Goal: Information Seeking & Learning: Find specific fact

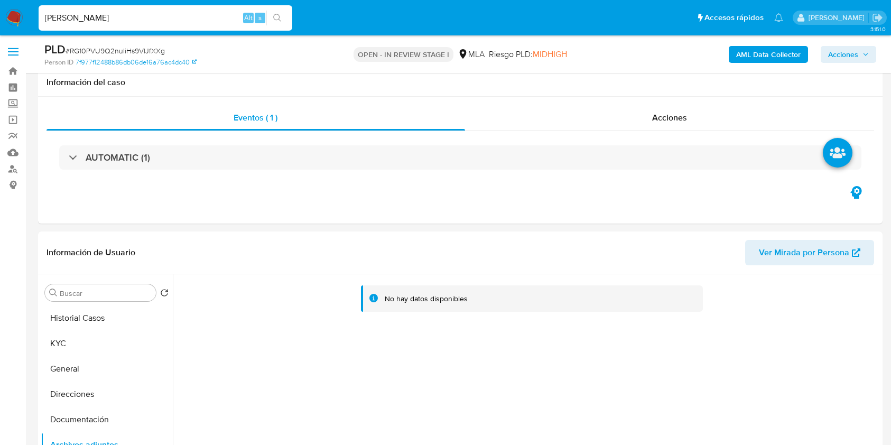
select select "10"
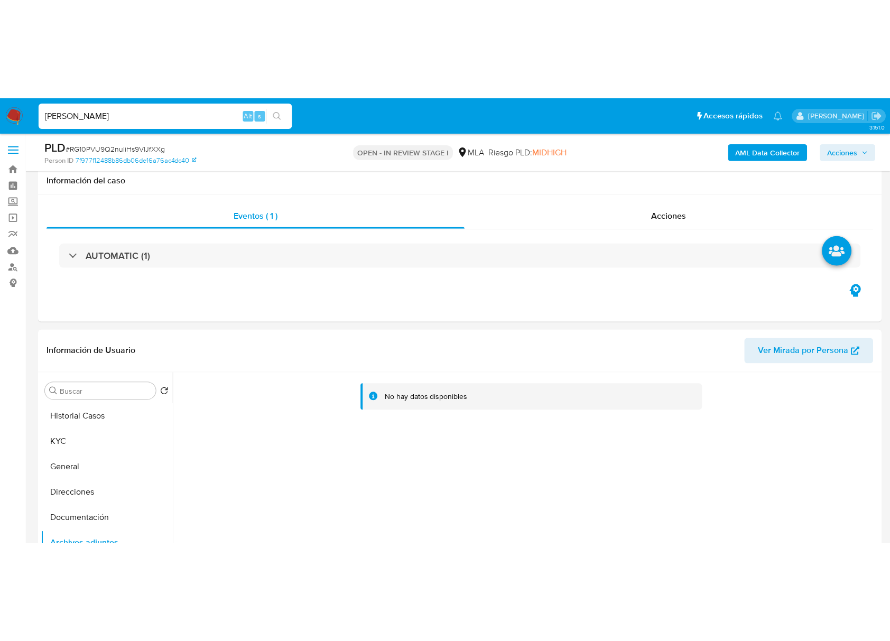
scroll to position [141, 0]
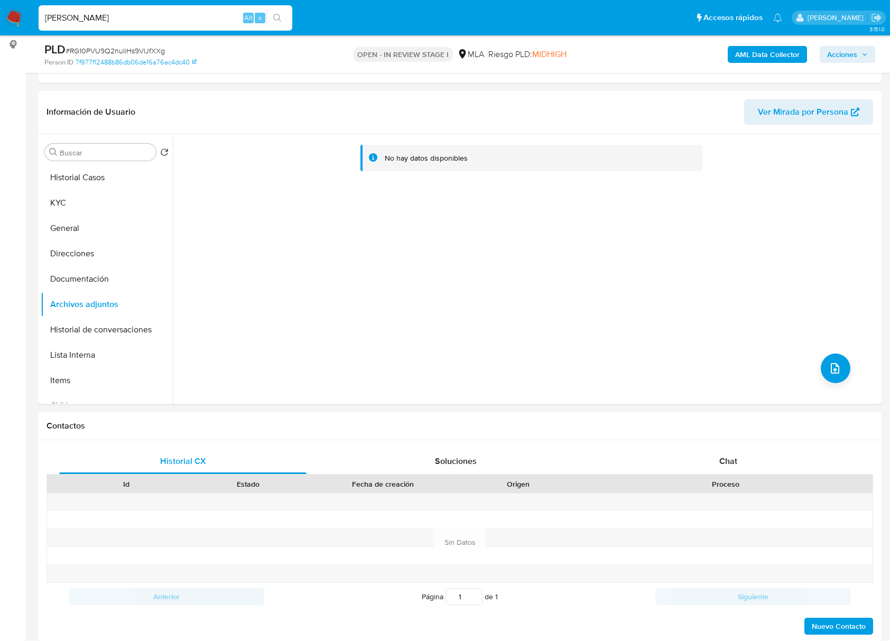
click at [102, 18] on input "gustavo Schenone" at bounding box center [166, 18] width 254 height 14
paste input "RG10PVU9Q2nuIiHs9VlJfXXg"
drag, startPoint x: 193, startPoint y: 11, endPoint x: 1, endPoint y: 10, distance: 193.0
click at [1, 10] on nav "Pausado Ver notificaciones gustavo RG10PVU9Q2nuIiHs9VlJfXXg Alt s Accesos rápid…" at bounding box center [445, 17] width 890 height 35
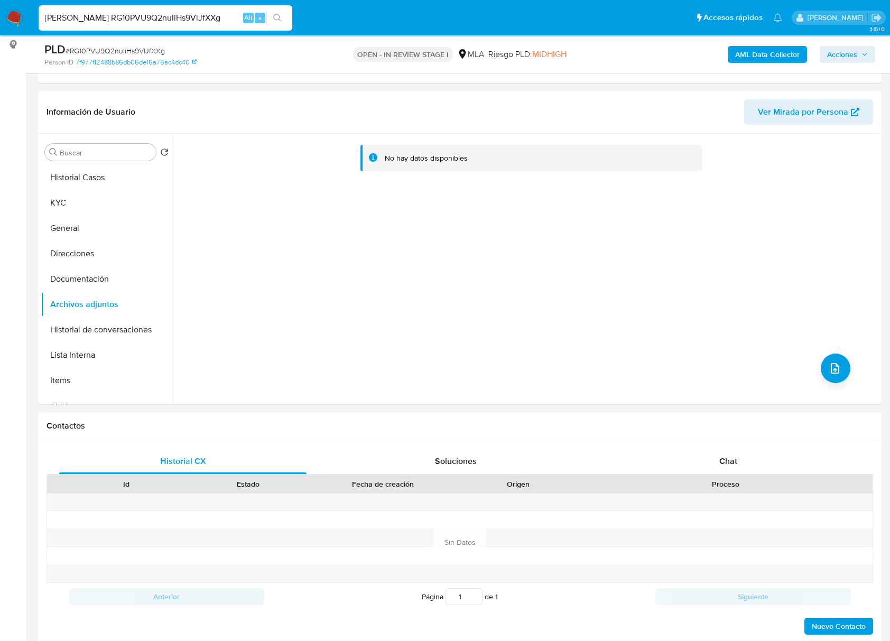
paste input
type input "RG10PVU9Q2nuIiHs9VlJfXXg"
click at [111, 20] on input "RG10PVU9Q2nuIiHs9VlJfXXg" at bounding box center [166, 18] width 254 height 14
click at [105, 207] on button "KYC" at bounding box center [103, 202] width 124 height 25
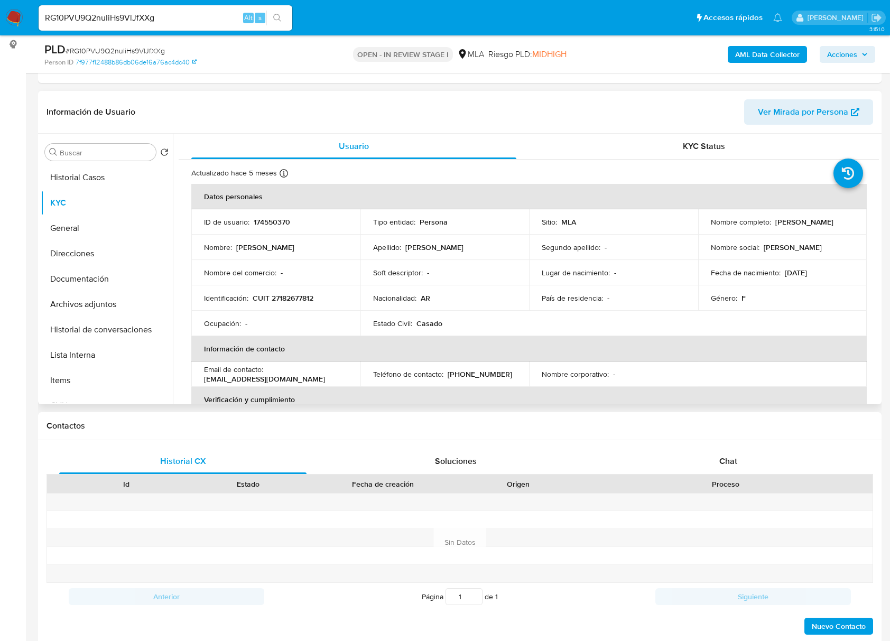
drag, startPoint x: 770, startPoint y: 217, endPoint x: 832, endPoint y: 228, distance: 62.9
click at [833, 219] on div "Nombre completo : Viviana Puopolo" at bounding box center [783, 222] width 144 height 10
copy div "Viviana Puopolo"
click at [282, 297] on p "CUIT 27182677812" at bounding box center [283, 298] width 61 height 10
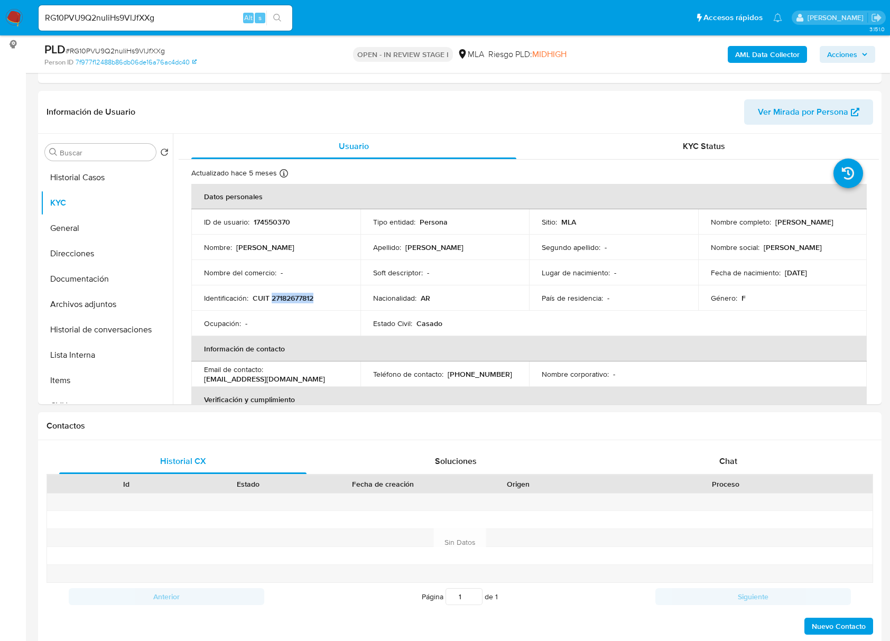
copy p "27182677812"
click at [281, 222] on p "174550370" at bounding box center [272, 222] width 36 height 10
copy p "174550370"
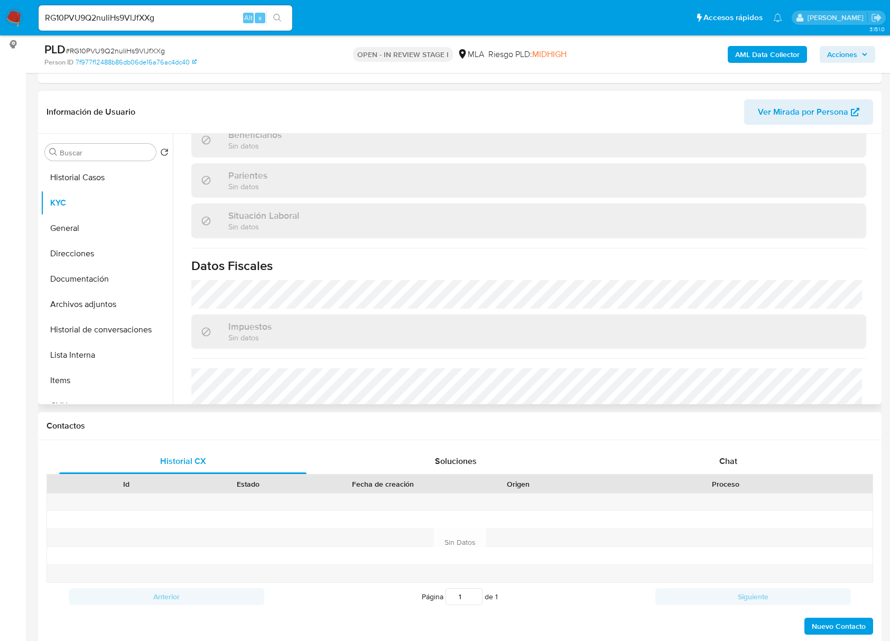
scroll to position [557, 0]
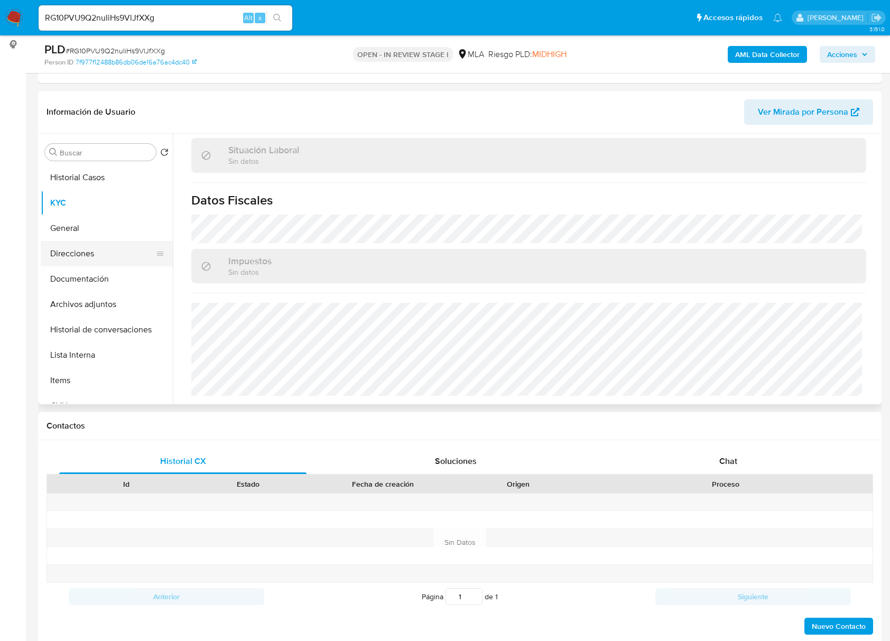
click at [96, 248] on button "Direcciones" at bounding box center [103, 253] width 124 height 25
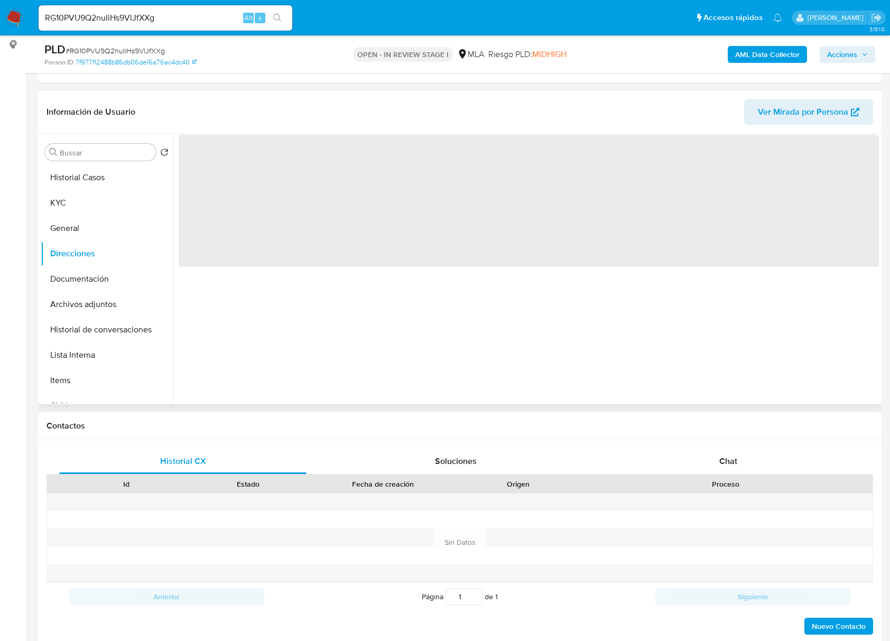
scroll to position [0, 0]
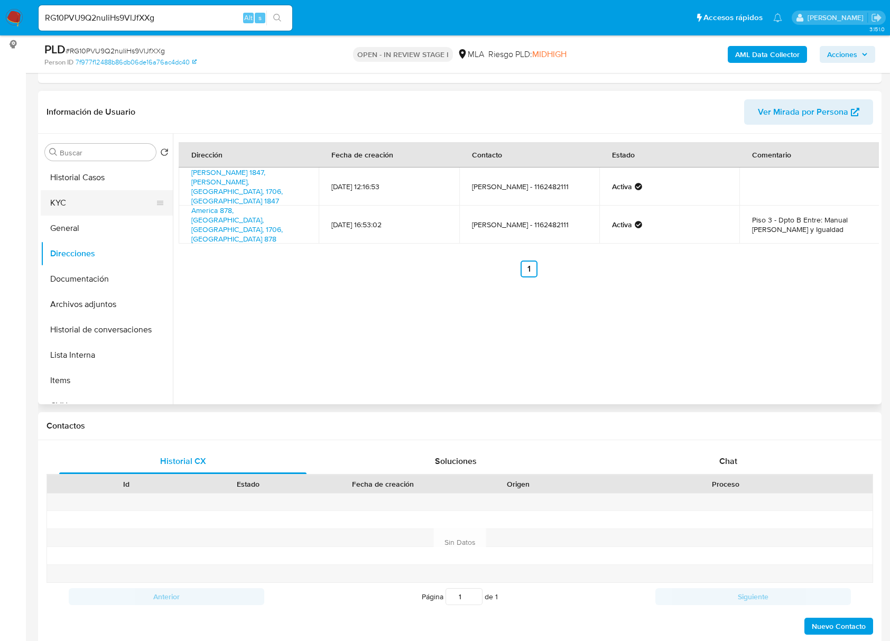
click at [89, 204] on button "KYC" at bounding box center [103, 202] width 124 height 25
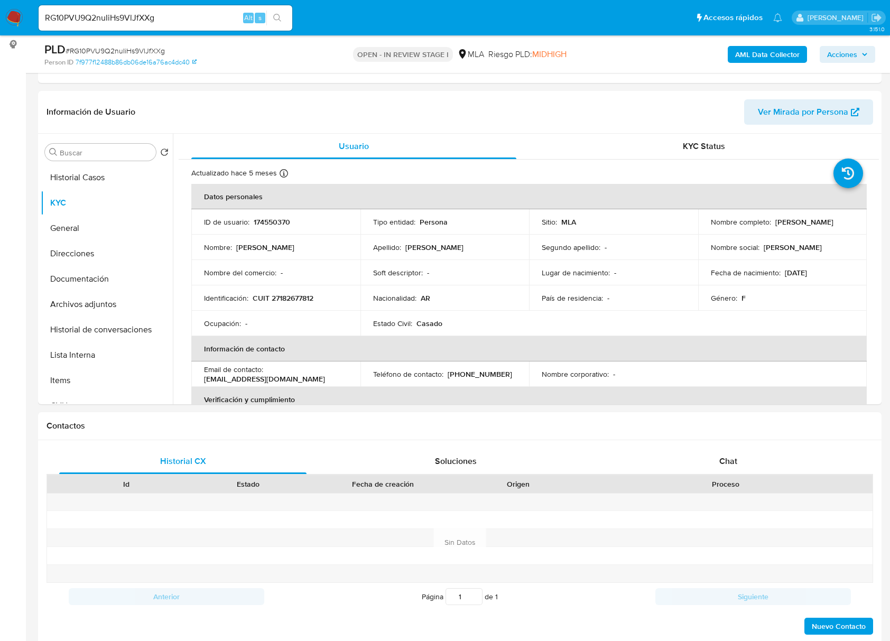
click at [296, 298] on p "CUIT 27182677812" at bounding box center [283, 298] width 61 height 10
copy p "27182677812"
drag, startPoint x: 772, startPoint y: 221, endPoint x: 842, endPoint y: 223, distance: 69.3
click at [842, 223] on div "Nombre completo : Viviana Puopolo" at bounding box center [783, 222] width 144 height 10
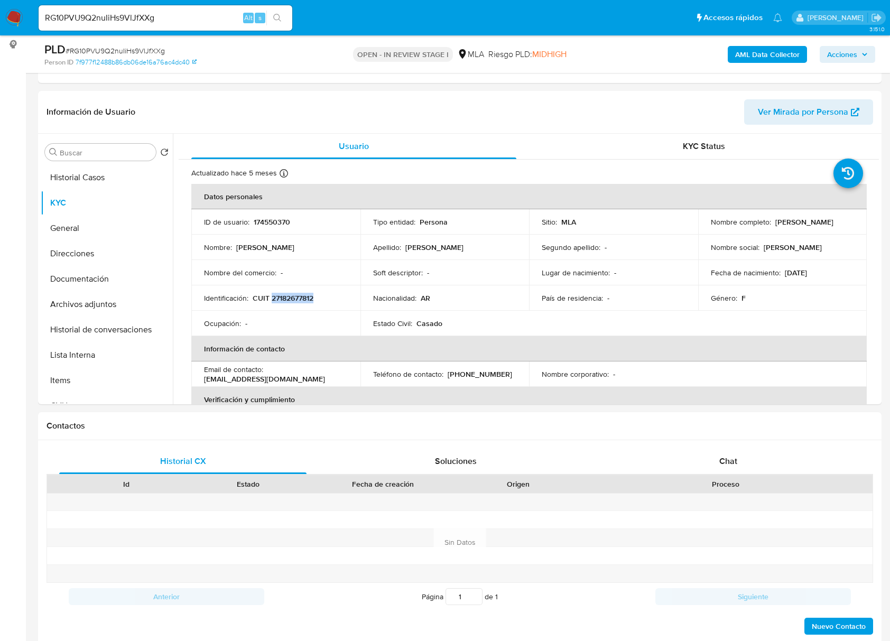
copy p "Viviana Puopolo"
click at [393, 140] on div "Usuario" at bounding box center [353, 146] width 325 height 25
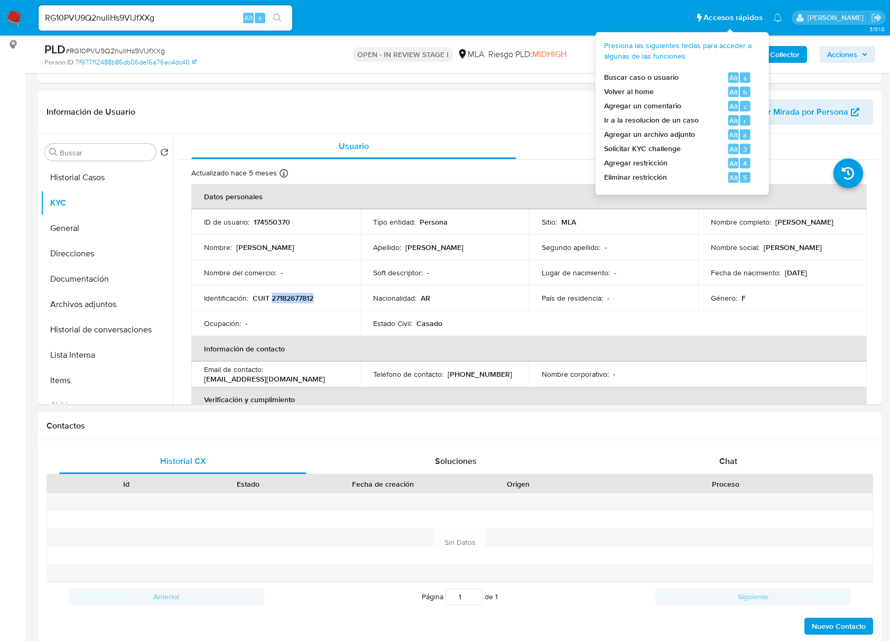
copy p "Viviana Puopolo"
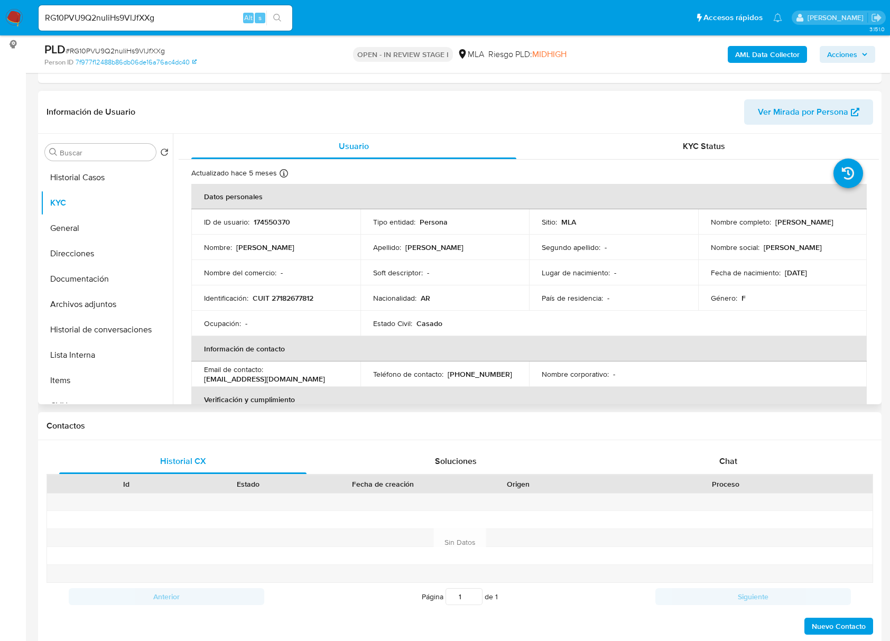
click at [294, 294] on p "CUIT 27182677812" at bounding box center [283, 298] width 61 height 10
copy p "27182677812"
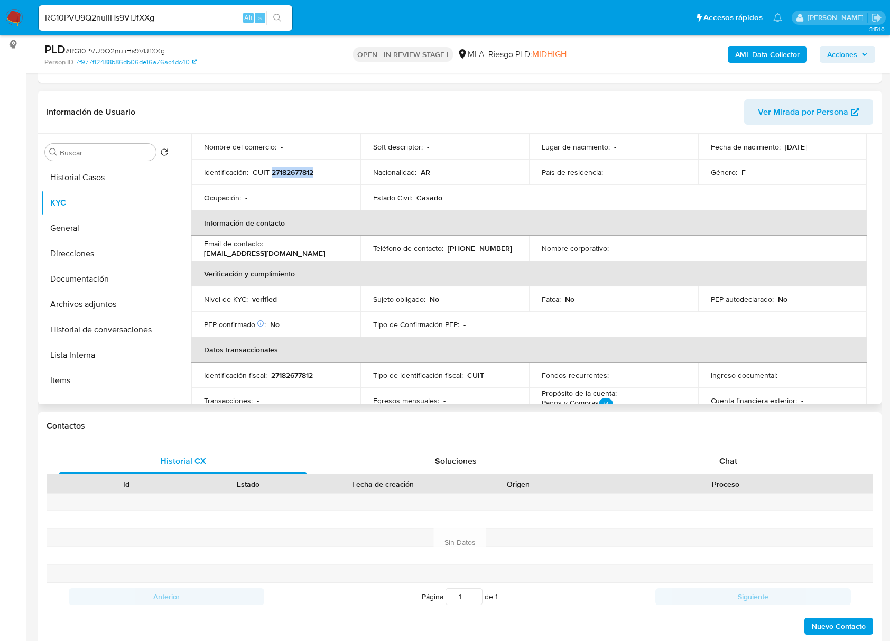
scroll to position [141, 0]
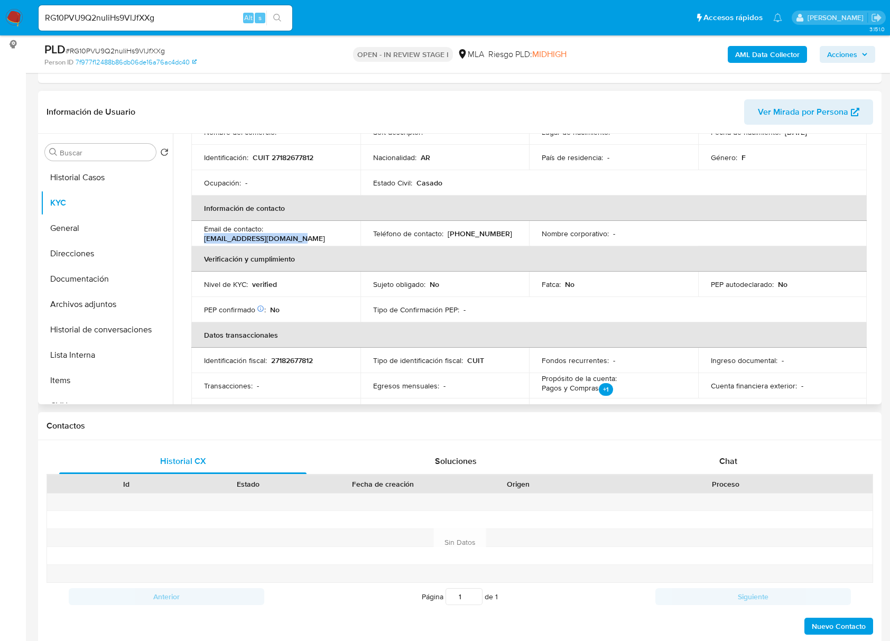
drag, startPoint x: 297, startPoint y: 235, endPoint x: 201, endPoint y: 238, distance: 96.2
click at [201, 238] on td "Email de contacto : vivianapuopolo@gmail.com" at bounding box center [275, 233] width 169 height 25
copy p "vivianapuopolo@gmail.com"
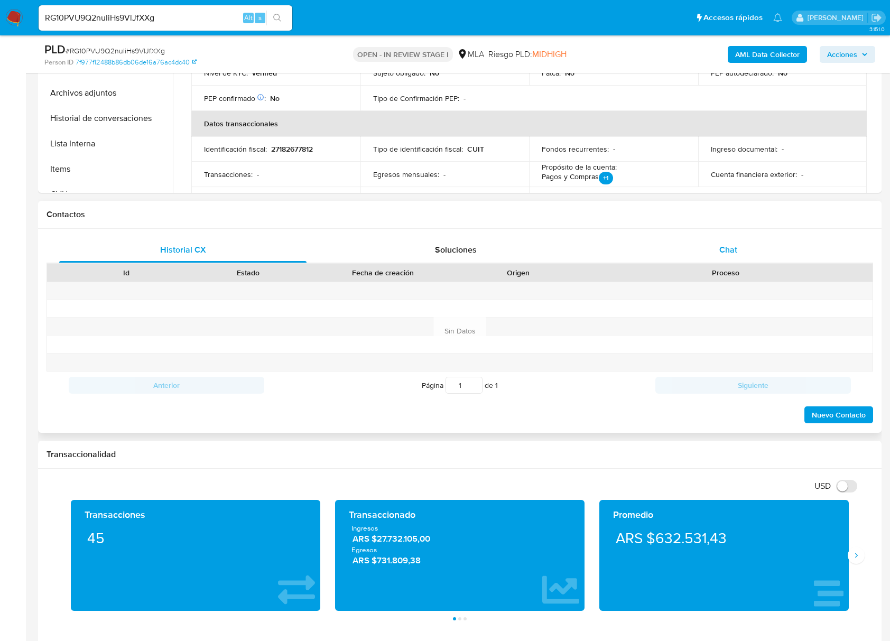
click at [736, 246] on span "Chat" at bounding box center [728, 250] width 18 height 12
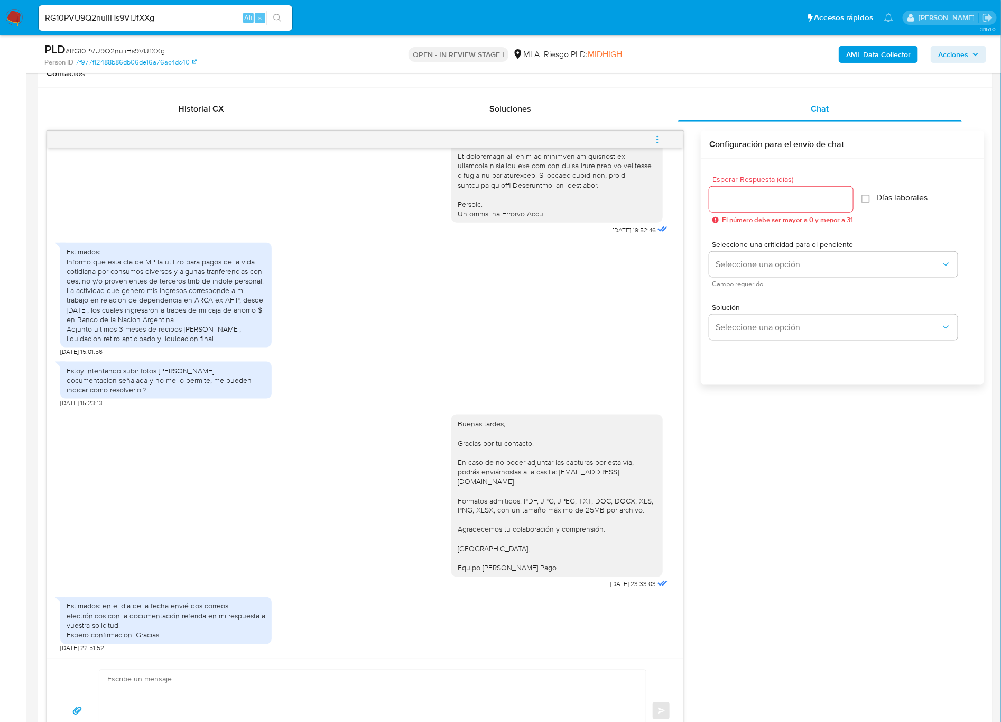
scroll to position [504, 0]
drag, startPoint x: 793, startPoint y: 5, endPoint x: 358, endPoint y: 296, distance: 523.0
click at [347, 302] on div "Estimados: Informo que esta cta de MP la utilizo para pagos de la vida cotidian…" at bounding box center [365, 296] width 610 height 118
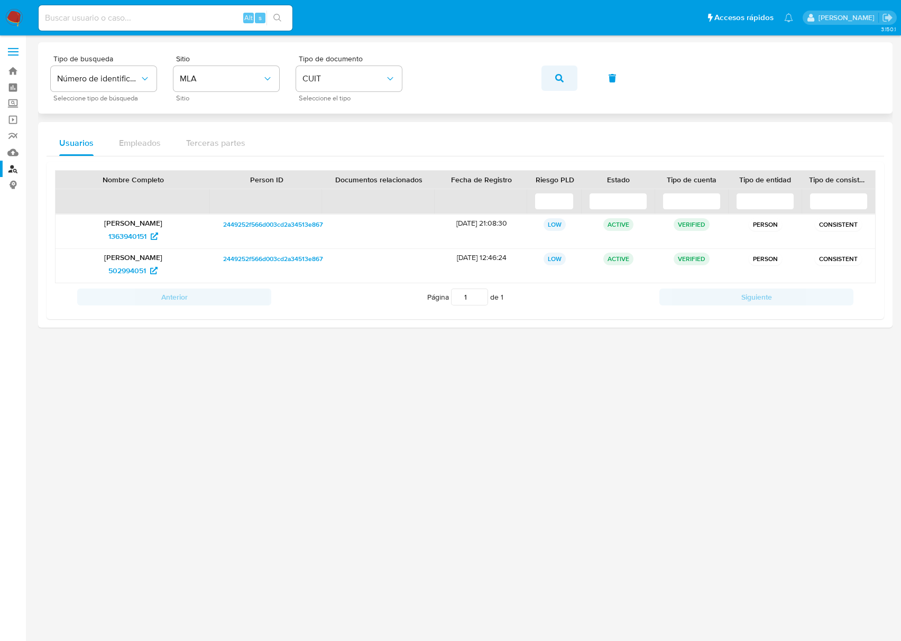
click at [571, 74] on button "button" at bounding box center [559, 78] width 36 height 25
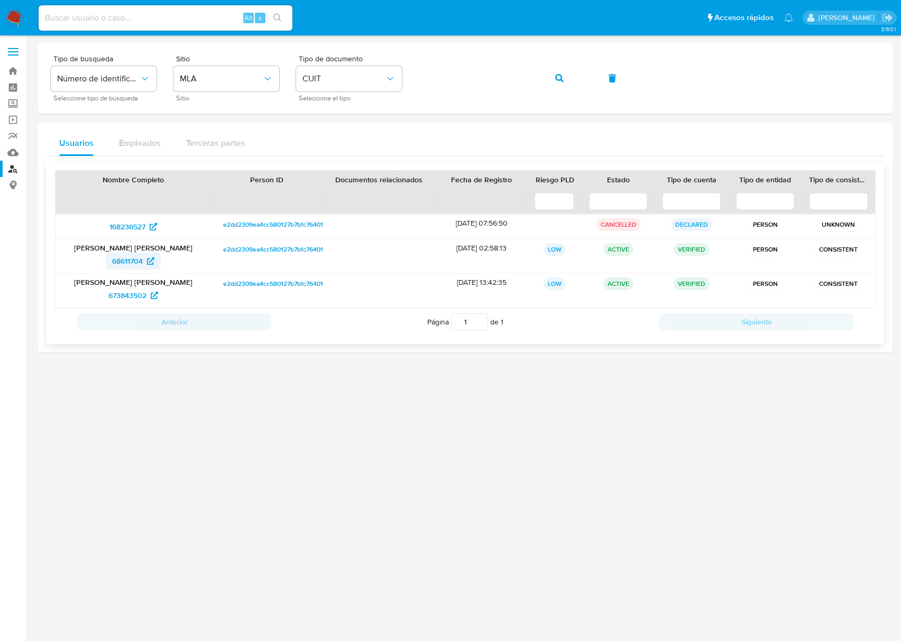
click at [136, 261] on span "68611704" at bounding box center [127, 261] width 31 height 17
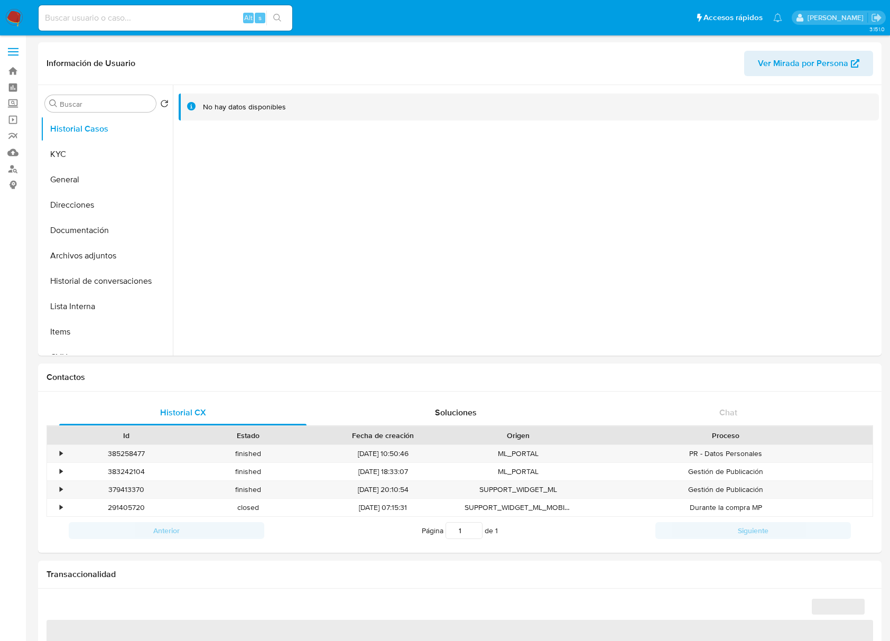
select select "10"
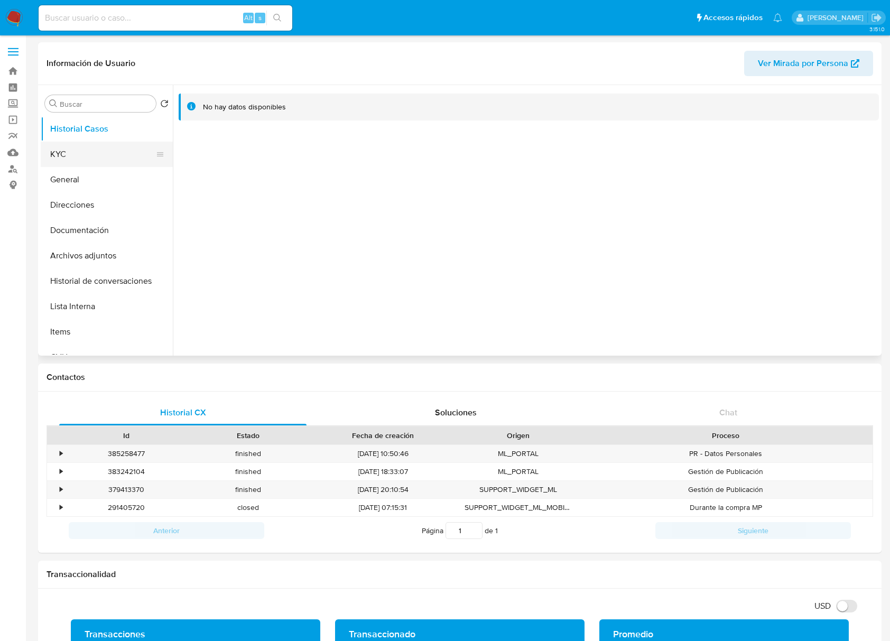
click at [96, 161] on button "KYC" at bounding box center [103, 154] width 124 height 25
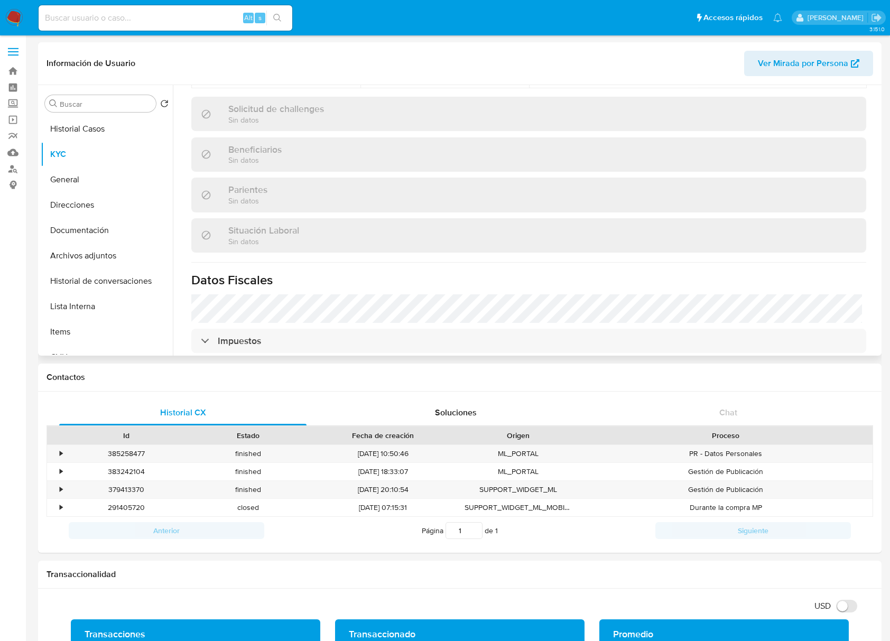
scroll to position [556, 0]
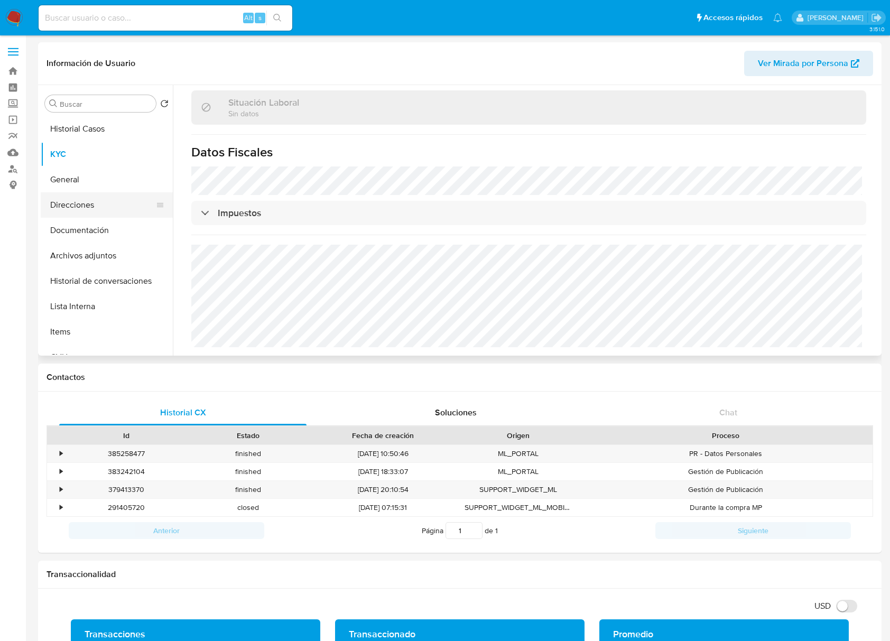
drag, startPoint x: 86, startPoint y: 204, endPoint x: 100, endPoint y: 205, distance: 14.4
click at [87, 204] on button "Direcciones" at bounding box center [103, 204] width 124 height 25
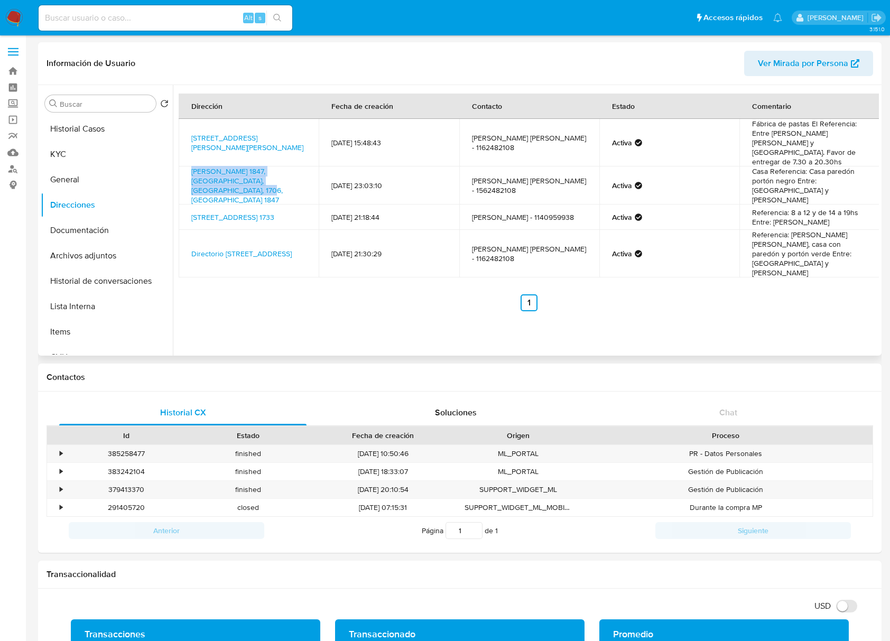
drag, startPoint x: 283, startPoint y: 176, endPoint x: 190, endPoint y: 166, distance: 93.5
click at [190, 167] on td "Dolores Prats 1847, Haedo, Buenos Aires, 1706, Argentina 1847" at bounding box center [249, 186] width 140 height 38
copy link "Dolores Prats 1847, Haedo, Buenos Aires, 1706, Argentina 1847"
